Goal: Information Seeking & Learning: Compare options

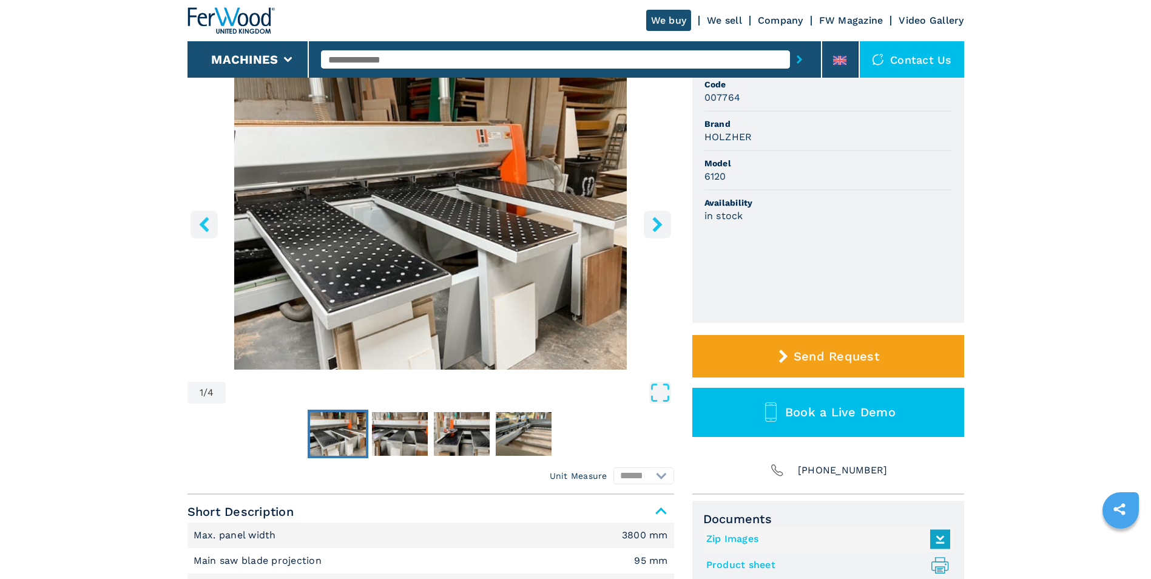
scroll to position [121, 0]
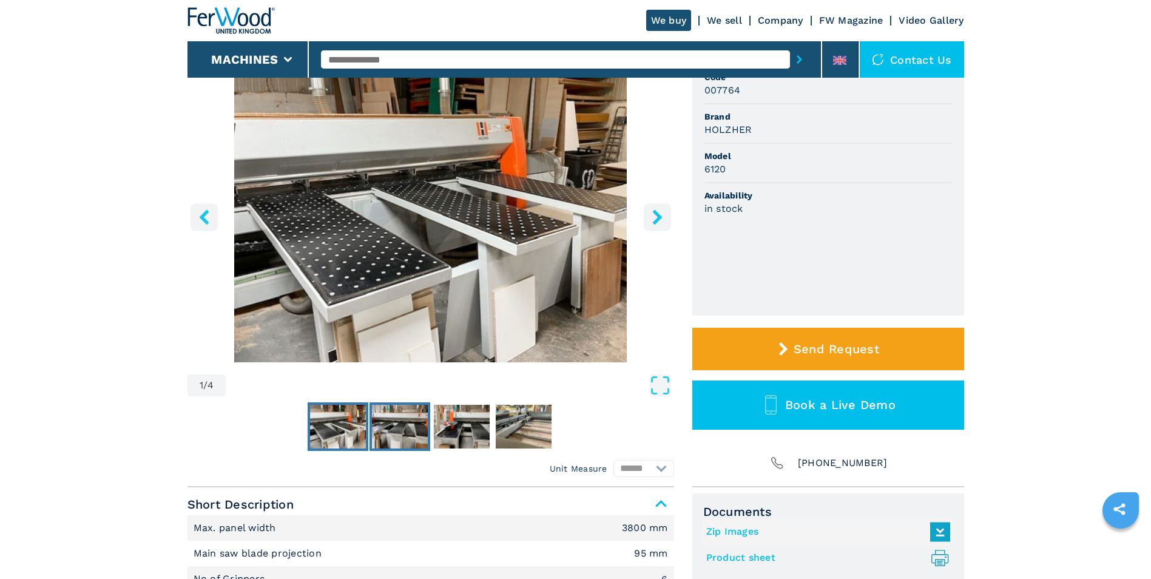
click at [390, 416] on img "Go to Slide 2" at bounding box center [400, 427] width 56 height 44
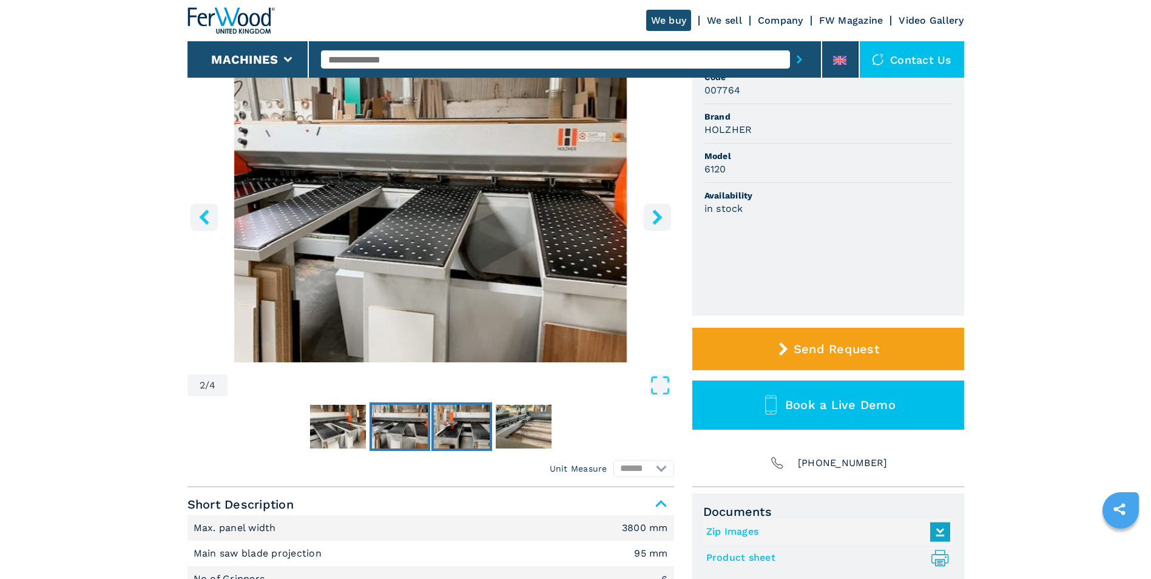
click at [456, 413] on img "Go to Slide 3" at bounding box center [462, 427] width 56 height 44
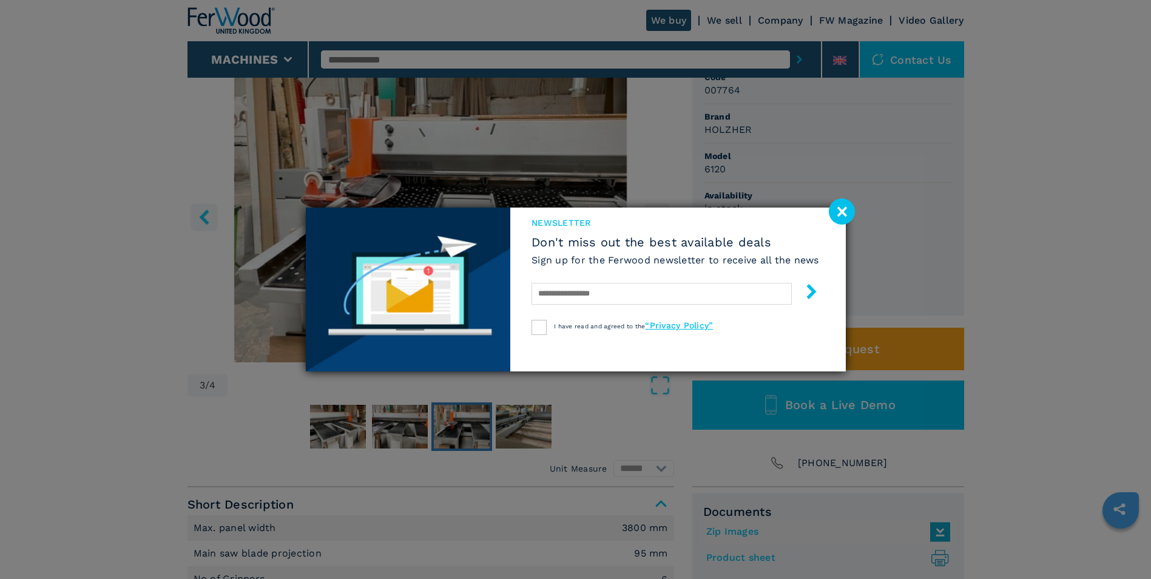
click at [840, 212] on image at bounding box center [842, 211] width 26 height 26
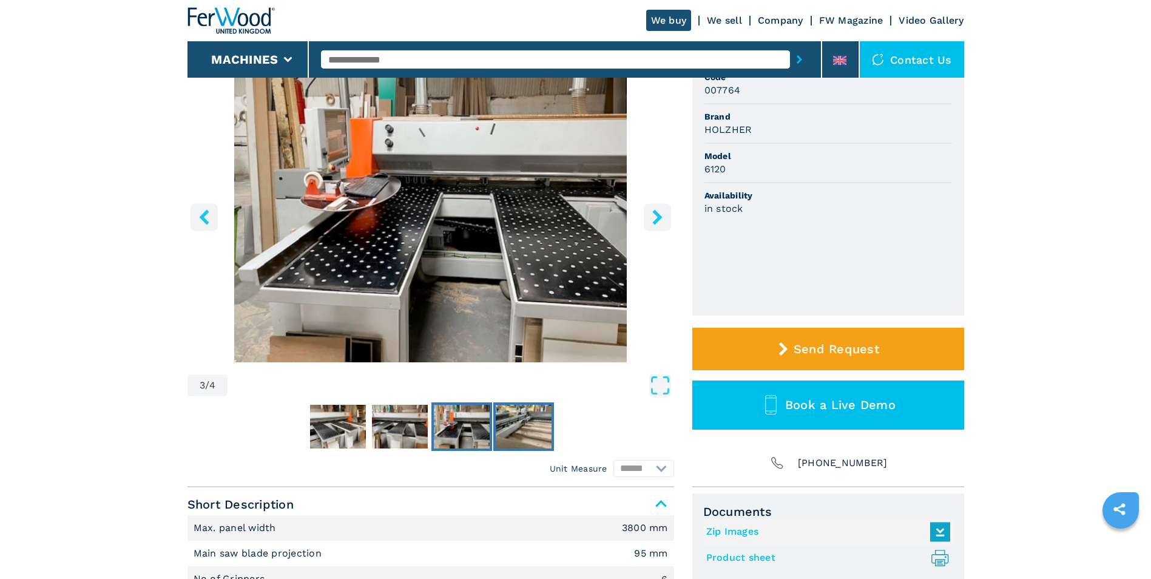
click at [521, 424] on img "Go to Slide 4" at bounding box center [524, 427] width 56 height 44
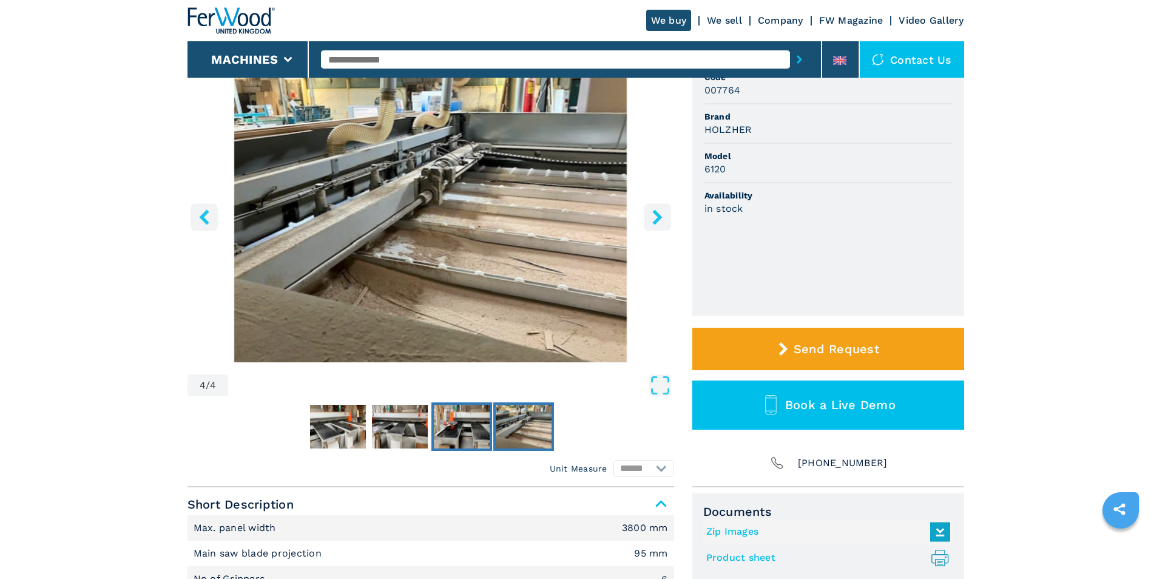
click at [476, 425] on img "Go to Slide 3" at bounding box center [462, 427] width 56 height 44
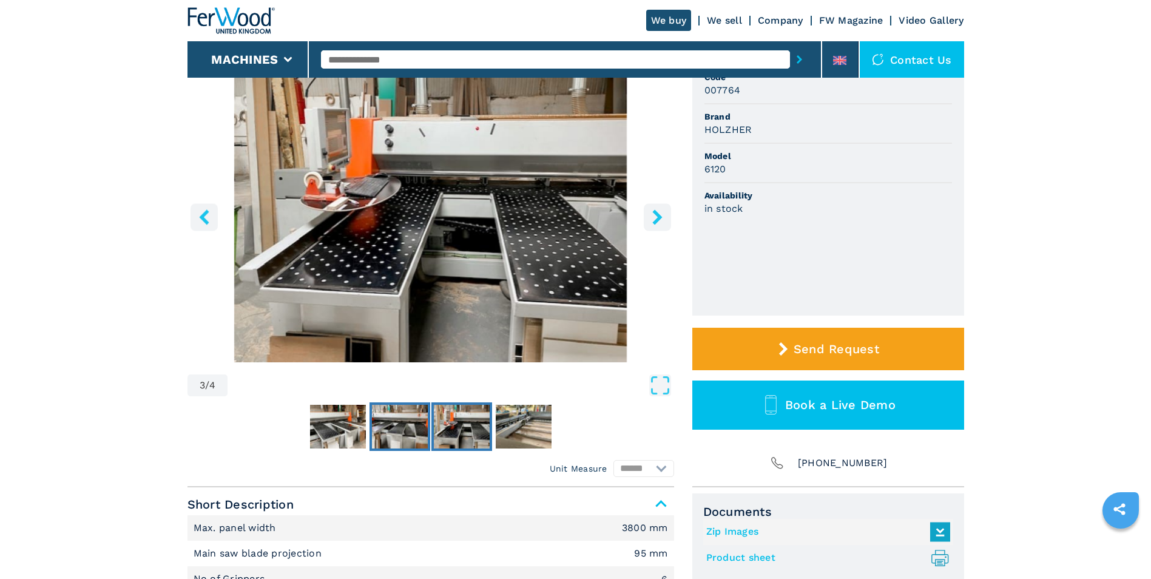
click at [394, 425] on img "Go to Slide 2" at bounding box center [400, 427] width 56 height 44
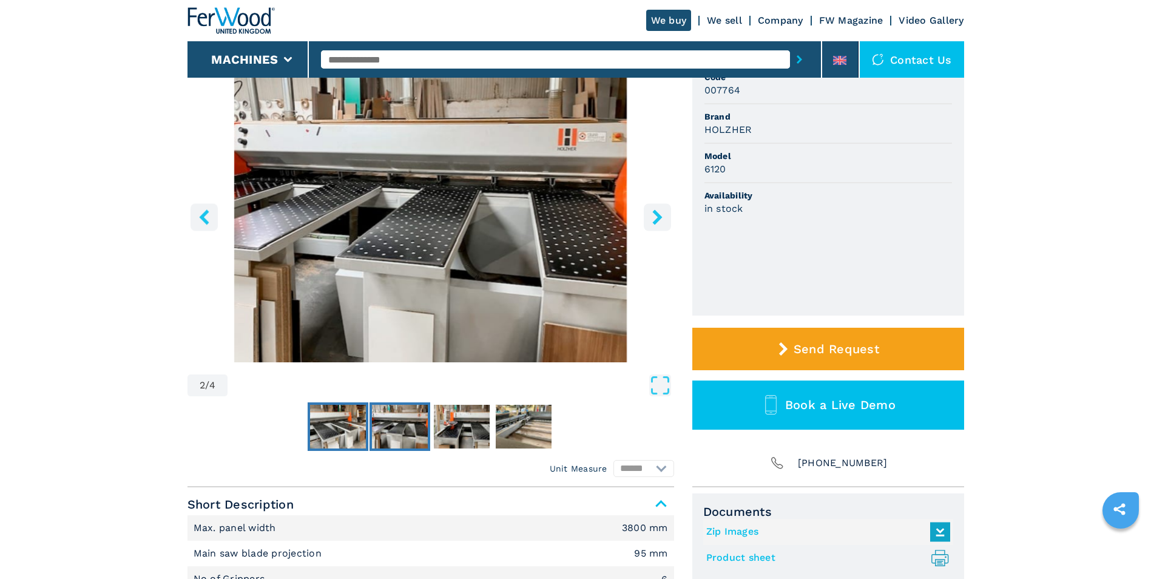
click at [351, 424] on img "Go to Slide 1" at bounding box center [338, 427] width 56 height 44
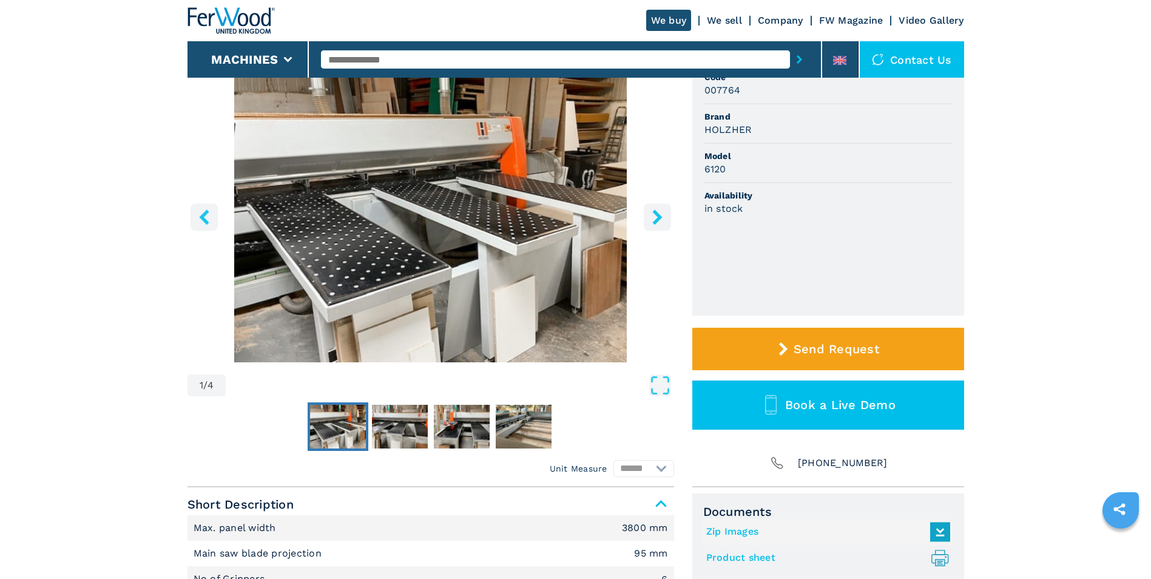
click at [650, 217] on icon "right-button" at bounding box center [657, 216] width 15 height 15
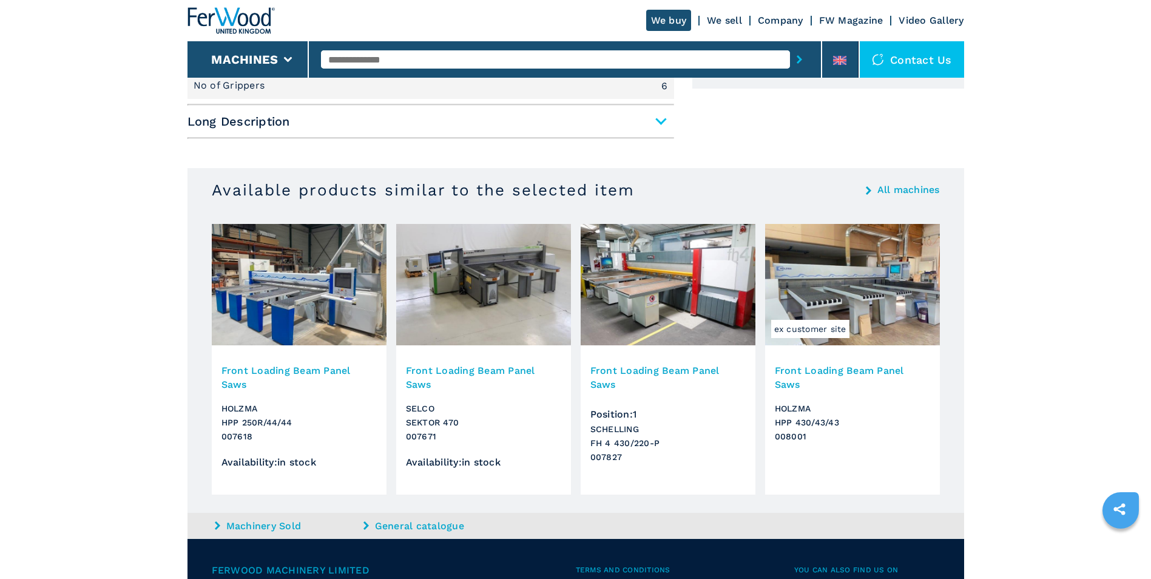
scroll to position [644, 0]
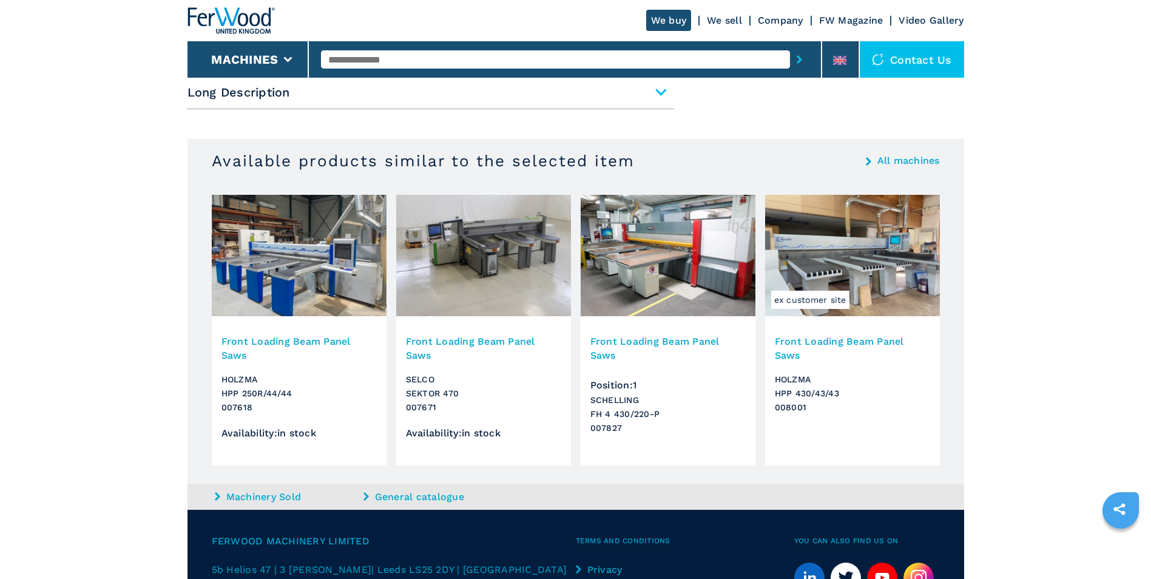
click at [309, 340] on h3 "Front Loading Beam Panel Saws" at bounding box center [298, 348] width 155 height 28
click at [871, 159] on div "All machines" at bounding box center [903, 160] width 74 height 19
click at [928, 164] on link "All machines" at bounding box center [908, 161] width 63 height 10
click at [869, 159] on icon at bounding box center [868, 161] width 5 height 8
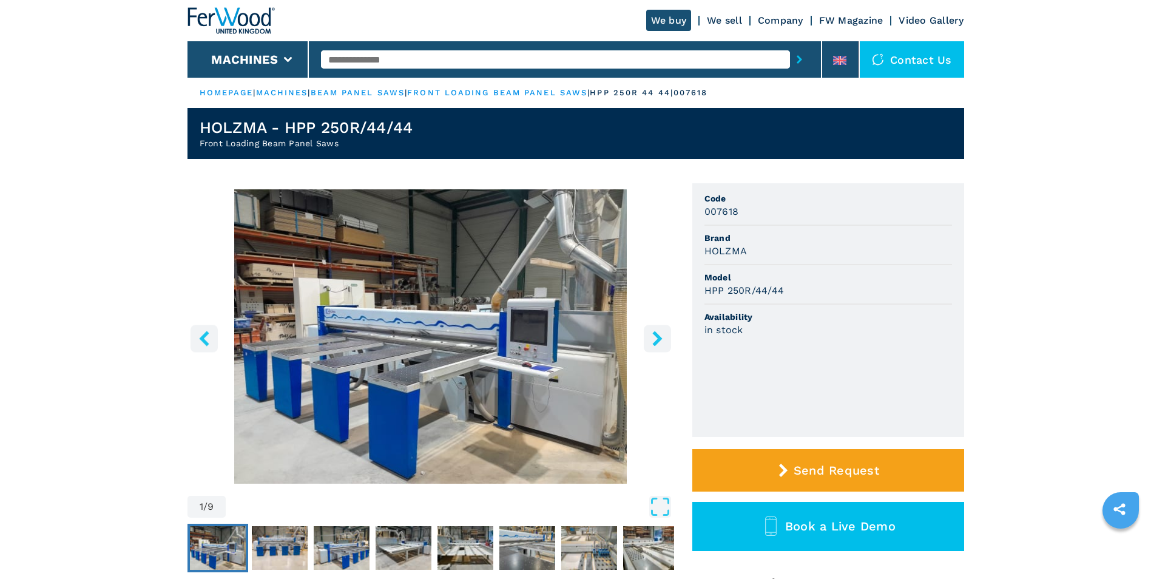
scroll to position [61, 0]
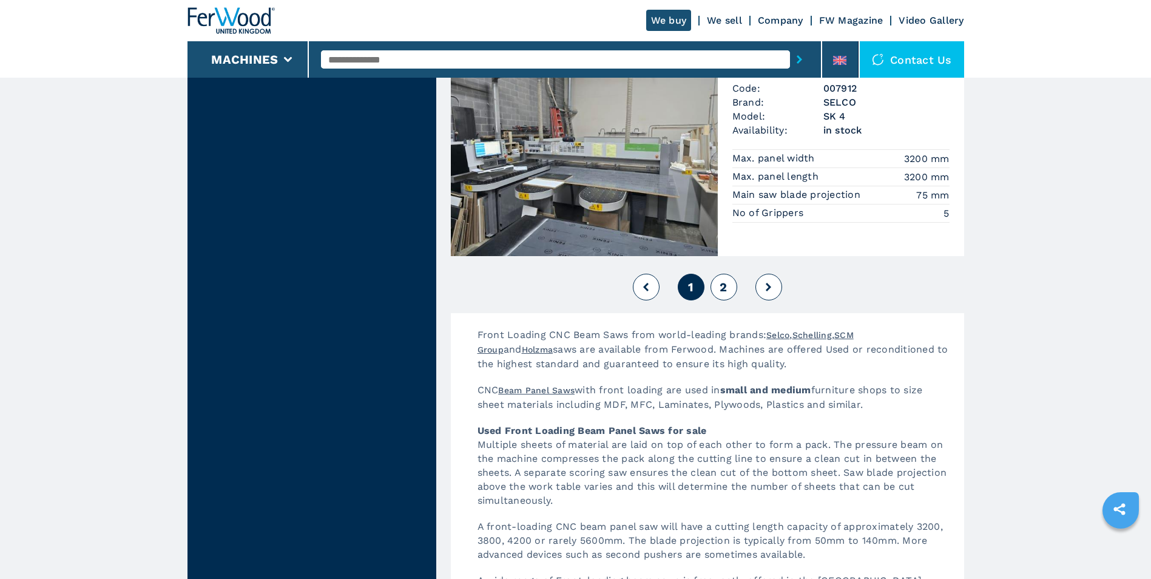
scroll to position [2731, 0]
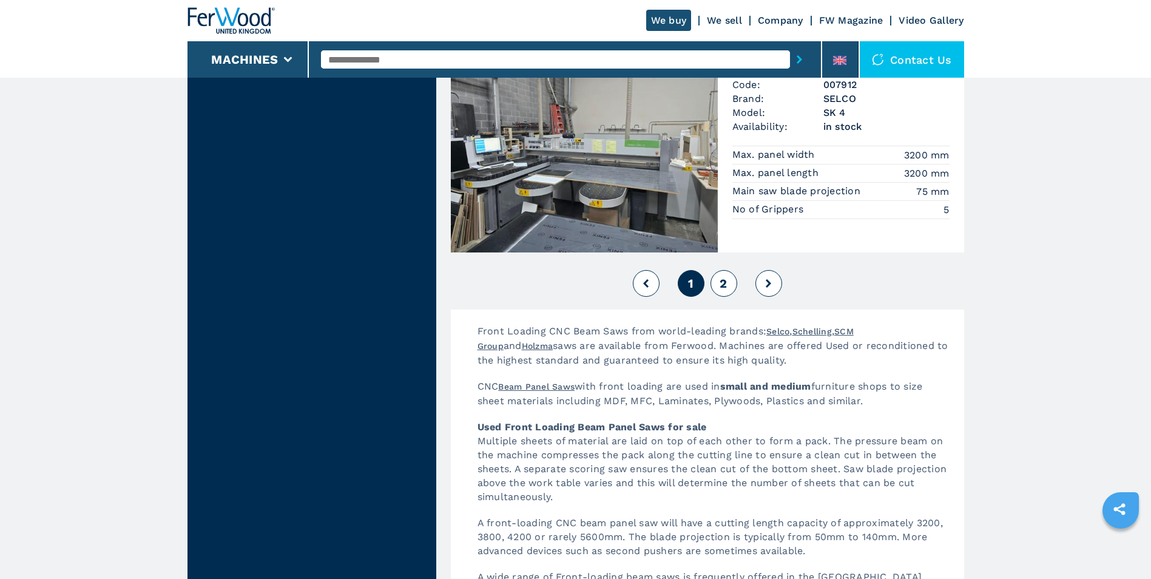
click at [766, 284] on icon at bounding box center [768, 283] width 5 height 8
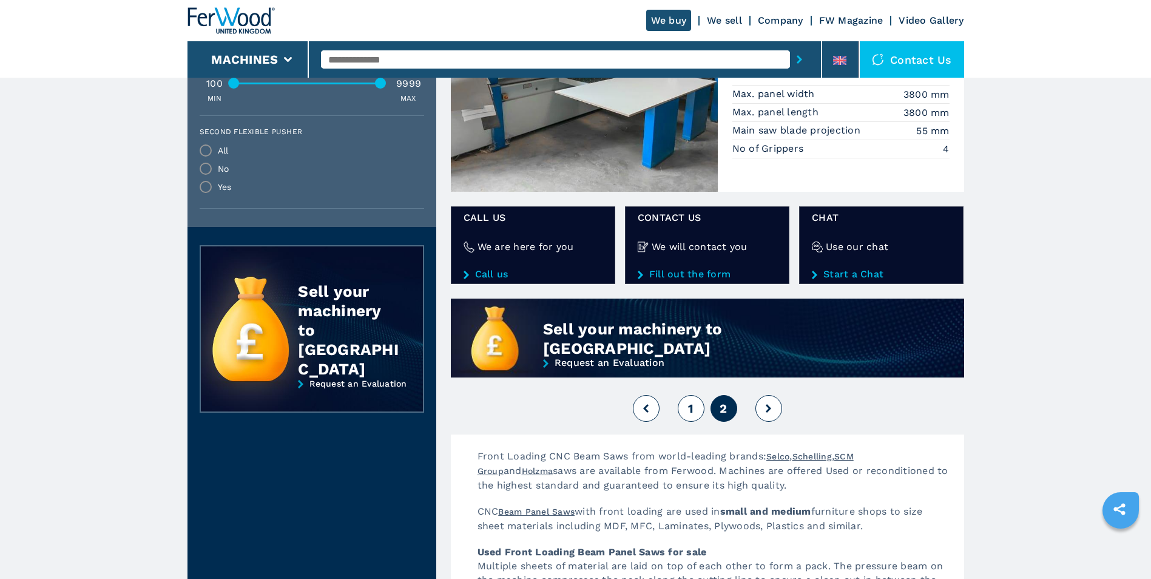
scroll to position [850, 0]
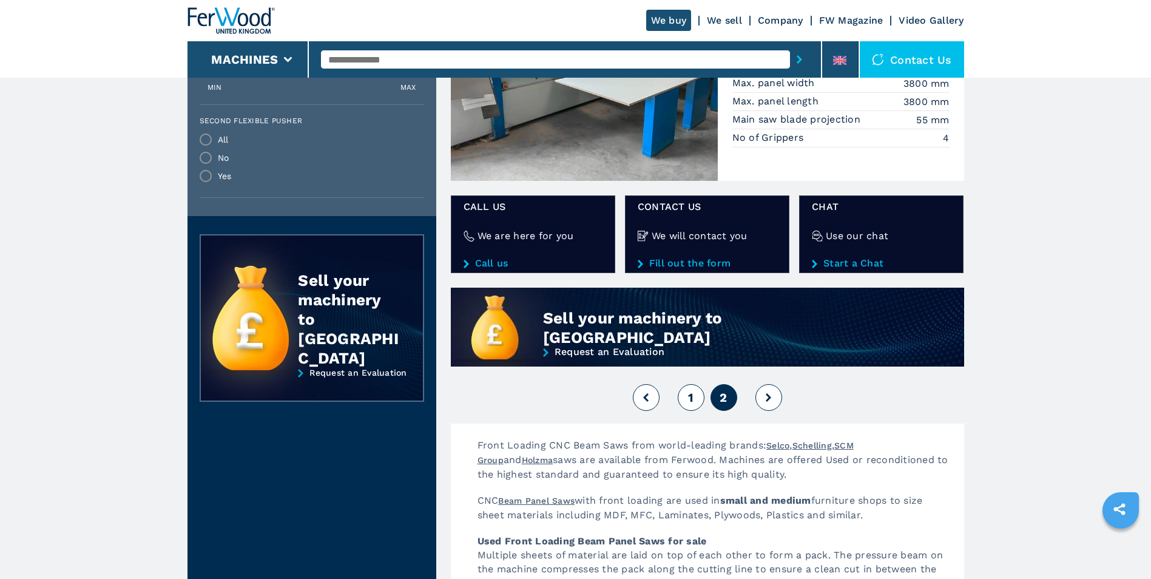
click at [767, 394] on icon at bounding box center [768, 397] width 5 height 8
click at [769, 402] on button at bounding box center [769, 397] width 27 height 27
